Goal: Navigation & Orientation: Find specific page/section

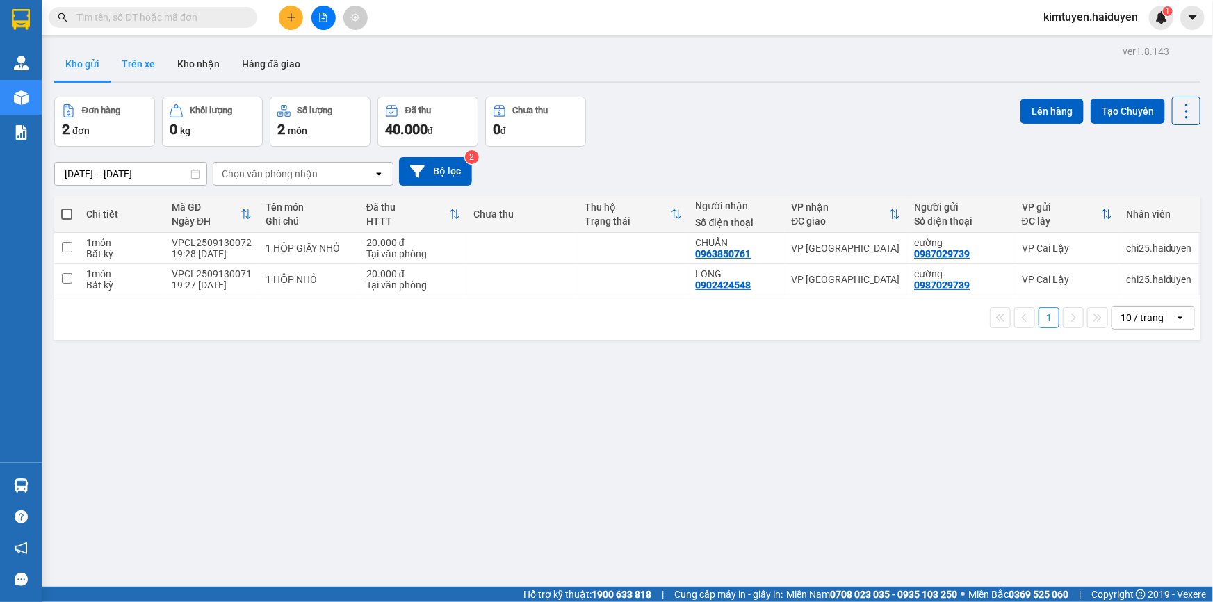
click at [141, 71] on button "Trên xe" at bounding box center [139, 63] width 56 height 33
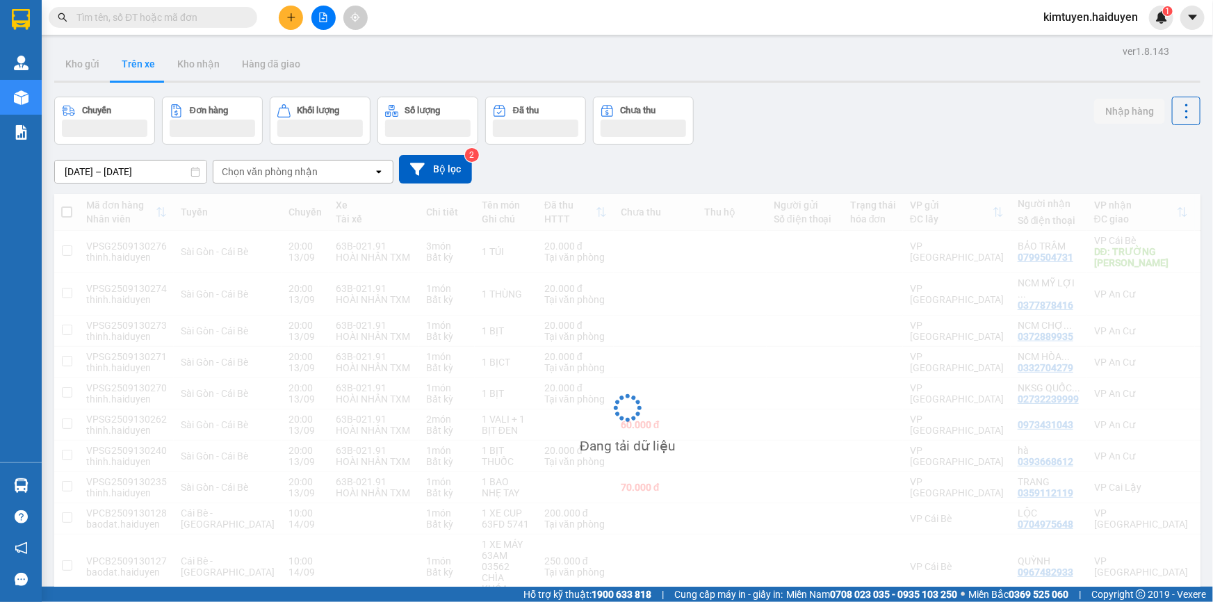
click at [300, 170] on div "Chọn văn phòng nhận" at bounding box center [270, 172] width 96 height 14
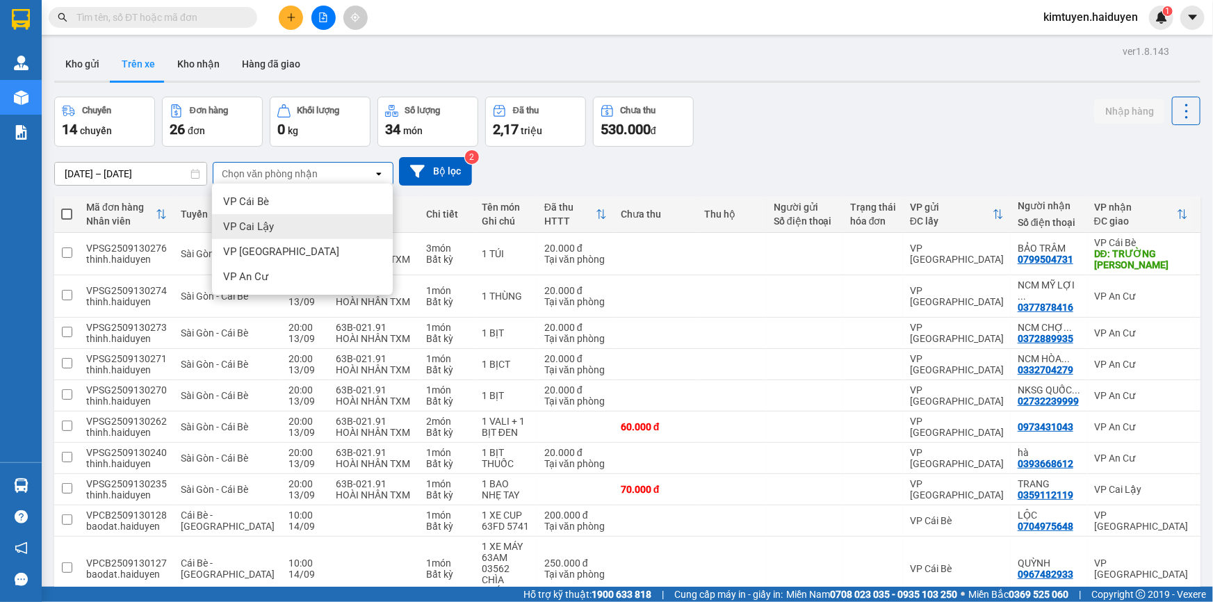
click at [300, 229] on div "VP Cai Lậy" at bounding box center [302, 226] width 181 height 25
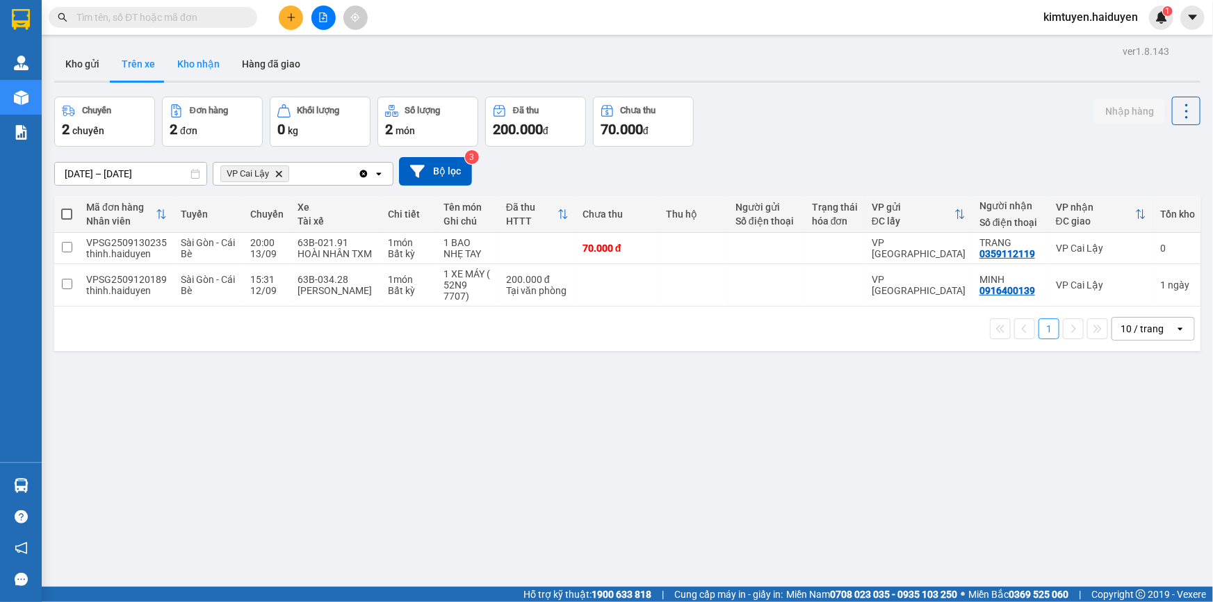
click at [201, 63] on button "Kho nhận" at bounding box center [198, 63] width 65 height 33
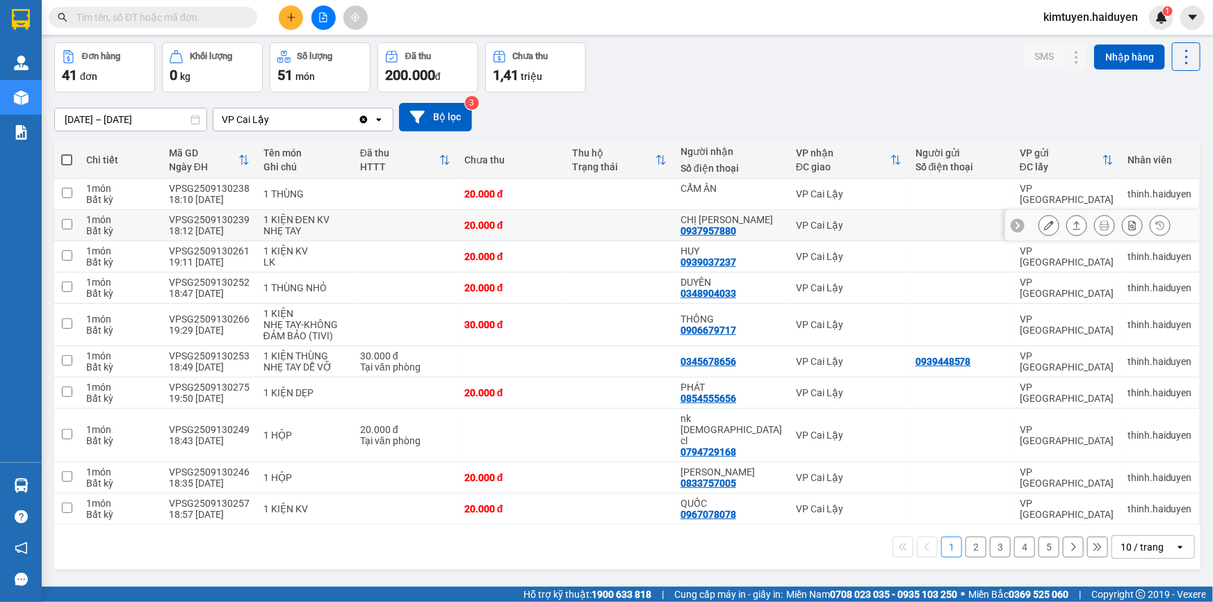
scroll to position [63, 0]
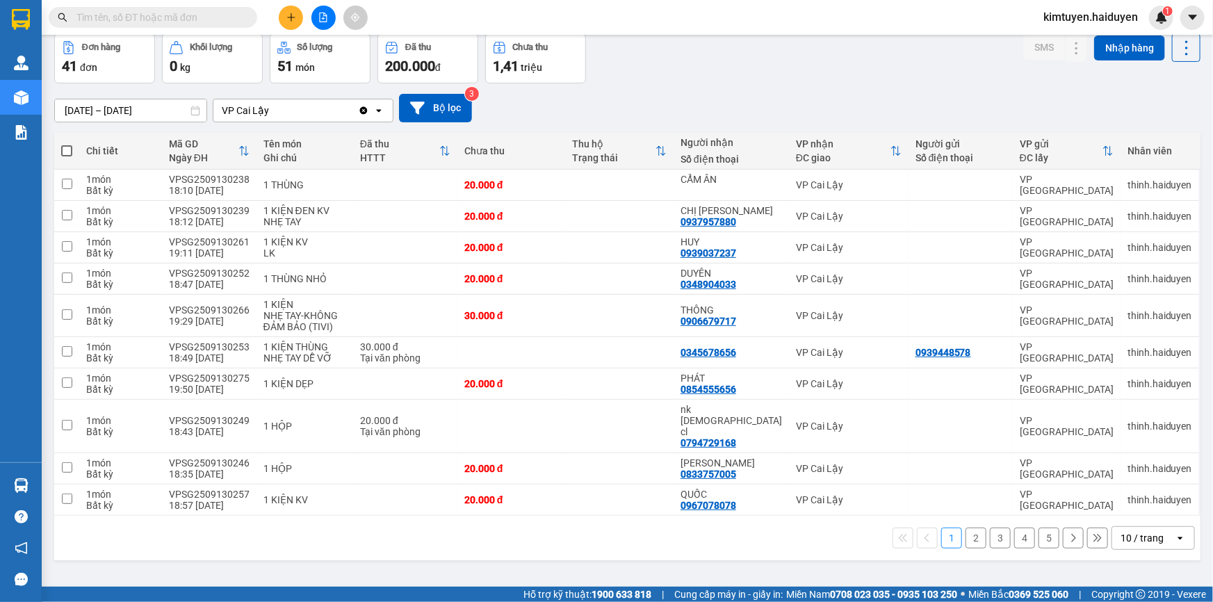
click at [1136, 531] on div "10 / trang" at bounding box center [1141, 538] width 43 height 14
click at [1127, 484] on span "100 / trang" at bounding box center [1138, 484] width 50 height 14
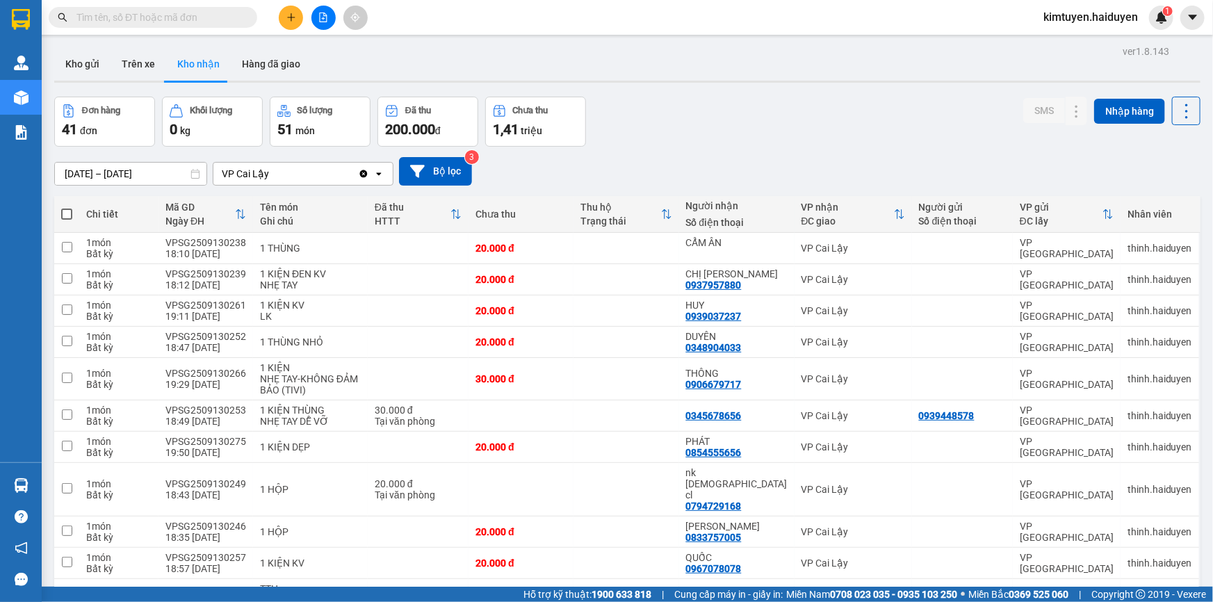
scroll to position [0, 0]
click at [90, 68] on button "Kho gửi" at bounding box center [82, 63] width 56 height 33
